Goal: Task Accomplishment & Management: Use online tool/utility

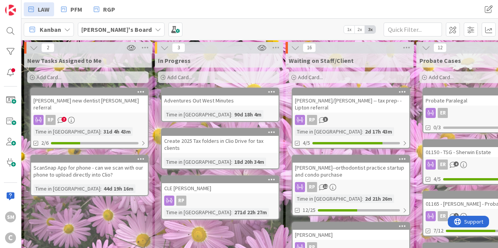
click at [96, 101] on div "[PERSON_NAME] new dentist [PERSON_NAME] referral" at bounding box center [89, 104] width 117 height 17
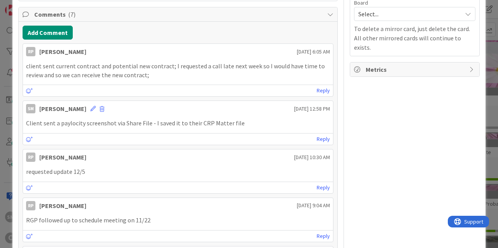
scroll to position [233, 0]
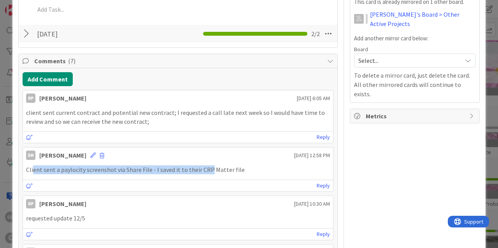
drag, startPoint x: 33, startPoint y: 170, endPoint x: 229, endPoint y: 167, distance: 195.2
click at [210, 167] on p "Client sent a paylocity screenshot via Share File - I saved it to their CRP Mat…" at bounding box center [178, 170] width 304 height 9
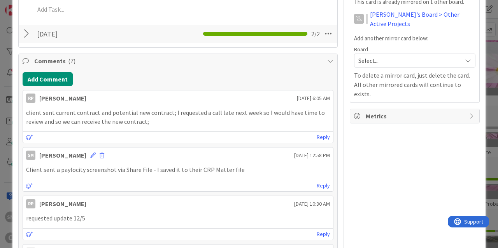
click at [248, 164] on div "Client sent a paylocity screenshot via Share File - I saved it to their CRP Mat…" at bounding box center [178, 170] width 310 height 15
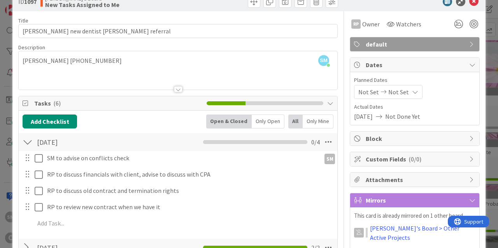
scroll to position [0, 0]
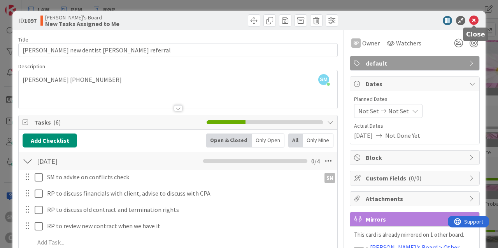
click at [478, 19] on icon at bounding box center [473, 20] width 9 height 9
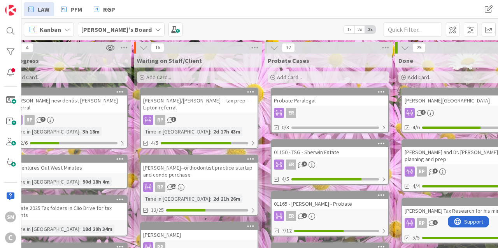
drag, startPoint x: 138, startPoint y: 162, endPoint x: 164, endPoint y: 157, distance: 25.9
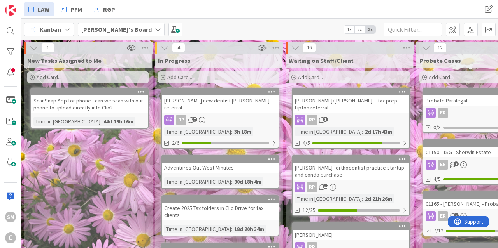
drag, startPoint x: 262, startPoint y: 126, endPoint x: 128, endPoint y: 121, distance: 133.5
